Goal: Use online tool/utility: Utilize a website feature to perform a specific function

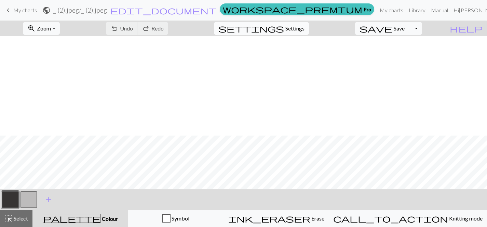
scroll to position [99, 0]
click at [297, 29] on span "Settings" at bounding box center [294, 28] width 19 height 8
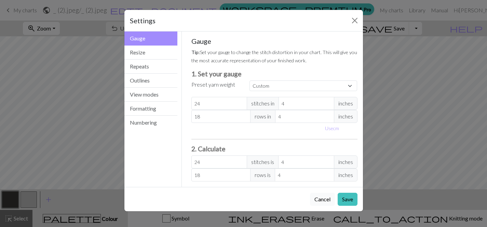
click at [321, 200] on button "Cancel" at bounding box center [322, 198] width 25 height 13
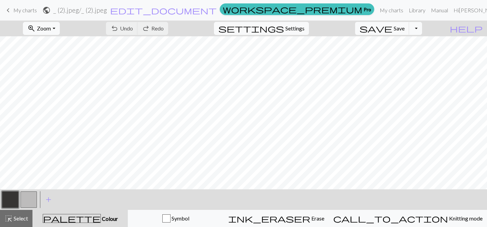
click at [83, 217] on span "palette" at bounding box center [71, 218] width 57 height 10
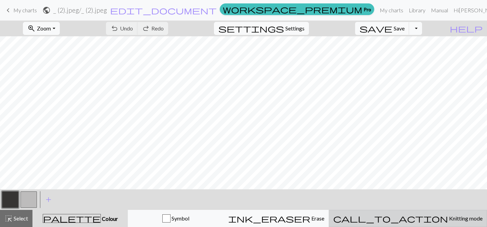
click at [448, 220] on span "Knitting mode" at bounding box center [465, 218] width 35 height 6
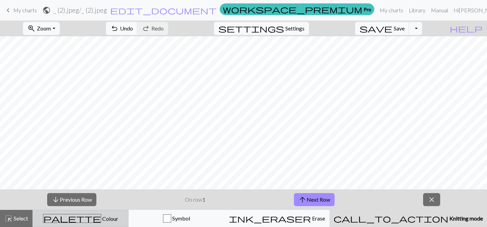
click at [80, 219] on span "palette" at bounding box center [71, 218] width 57 height 10
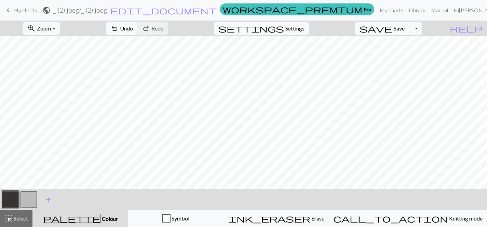
click at [80, 219] on span "palette" at bounding box center [71, 218] width 57 height 10
click at [16, 219] on span "Select" at bounding box center [20, 218] width 15 height 6
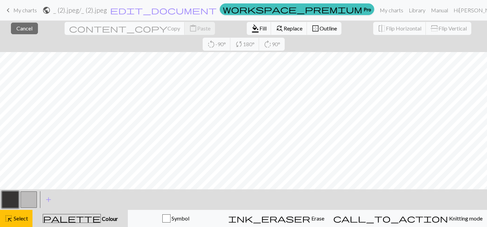
click at [12, 204] on button "button" at bounding box center [10, 199] width 16 height 16
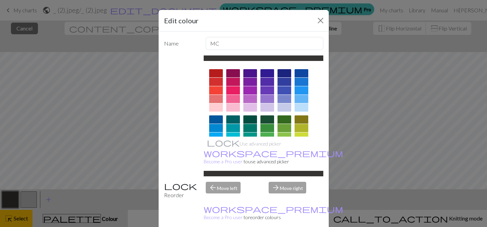
click at [30, 202] on div "Edit colour Name MC Use advanced picker workspace_premium Become a Pro user to …" at bounding box center [243, 113] width 487 height 227
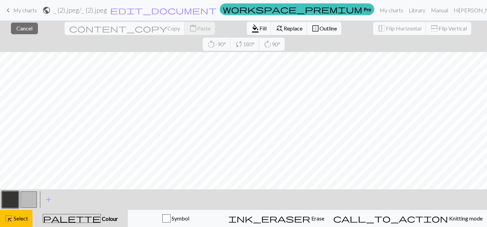
click at [30, 202] on button "button" at bounding box center [29, 199] width 16 height 16
click at [471, 191] on div "< > add Add a colour" at bounding box center [243, 199] width 487 height 21
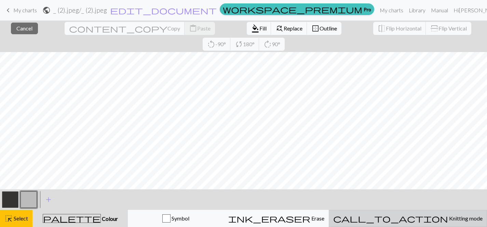
click at [442, 222] on div "call_to_action Knitting mode Knitting mode" at bounding box center [407, 218] width 149 height 8
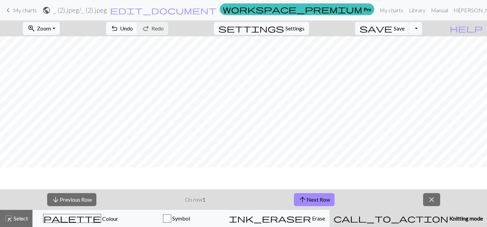
scroll to position [0, 0]
click at [324, 199] on button "arrow_upward Next Row" at bounding box center [314, 199] width 41 height 13
click at [326, 200] on button "arrow_upward Next Row" at bounding box center [314, 199] width 41 height 13
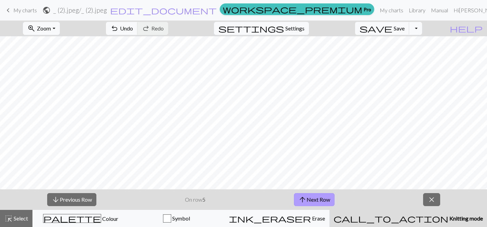
click at [326, 200] on button "arrow_upward Next Row" at bounding box center [314, 199] width 41 height 13
click at [428, 200] on span "close" at bounding box center [432, 199] width 8 height 10
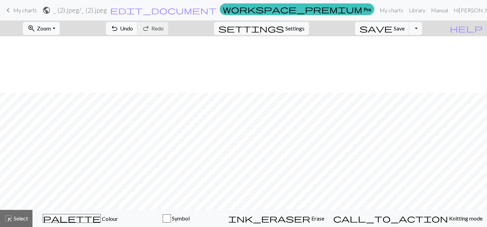
scroll to position [56, 0]
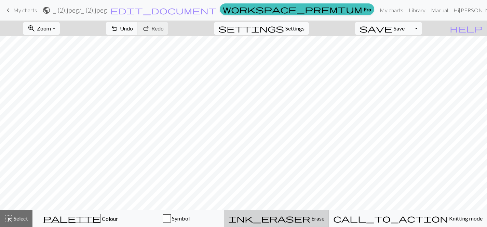
click at [324, 220] on div "ink_eraser Erase Erase" at bounding box center [276, 218] width 96 height 8
click at [325, 220] on div "ink_eraser Erase Erase" at bounding box center [277, 218] width 96 height 8
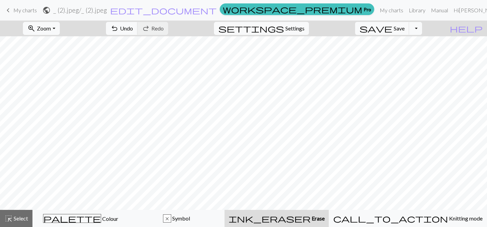
click at [325, 220] on div "ink_eraser Erase Erase" at bounding box center [277, 218] width 96 height 8
